Goal: Information Seeking & Learning: Learn about a topic

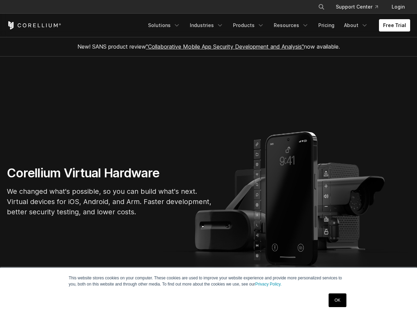
click at [74, 77] on section "Corellium Virtual Hardware We changed what's possible, so you can build what's …" at bounding box center [208, 194] width 417 height 275
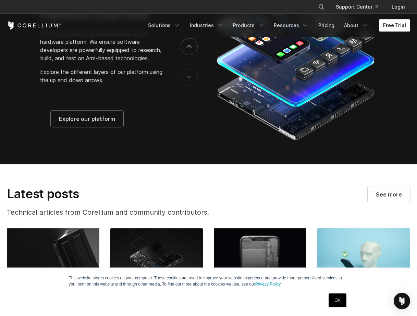
scroll to position [1313, 0]
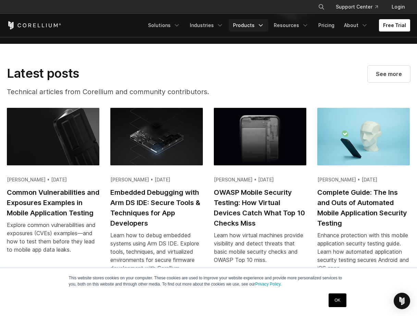
click at [258, 23] on link "Products" at bounding box center [248, 25] width 39 height 12
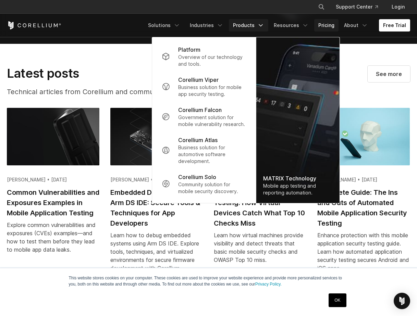
click at [326, 26] on link "Pricing" at bounding box center [326, 25] width 24 height 12
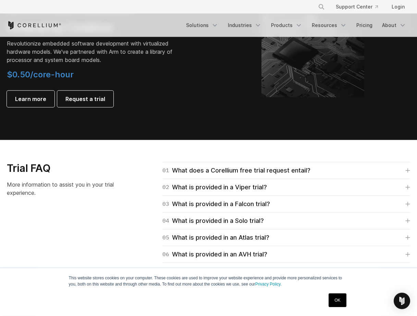
scroll to position [905, 0]
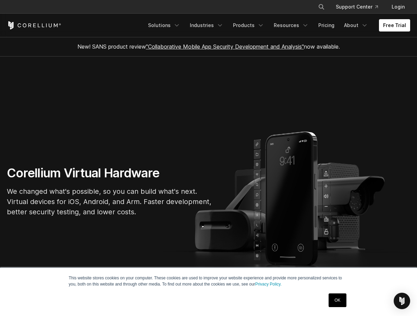
scroll to position [1313, 0]
